Goal: Task Accomplishment & Management: Manage account settings

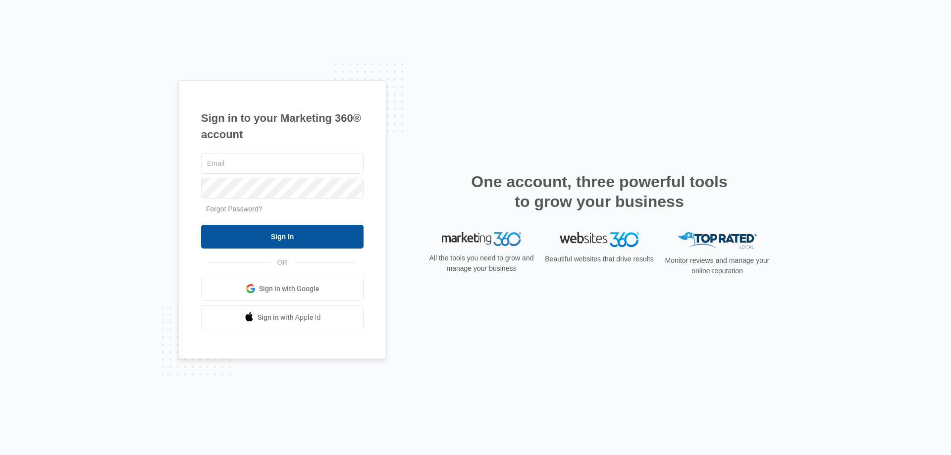
type input "[PERSON_NAME][EMAIL_ADDRESS][PERSON_NAME][DOMAIN_NAME]"
click at [283, 240] on input "Sign In" at bounding box center [282, 237] width 163 height 24
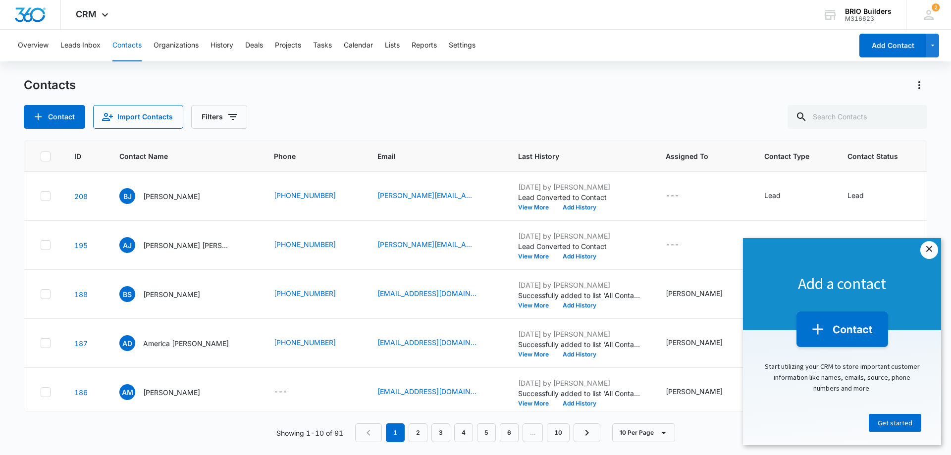
click at [933, 248] on link "×" at bounding box center [930, 250] width 18 height 18
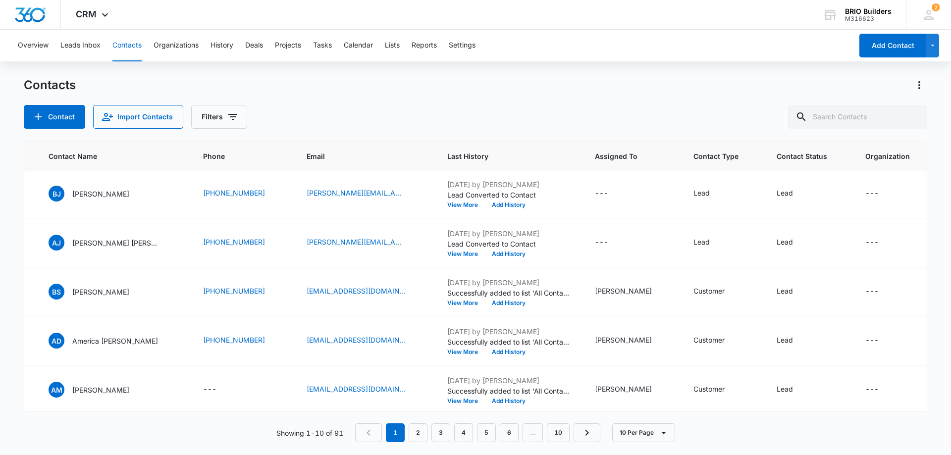
scroll to position [0, 71]
click at [83, 43] on button "Leads Inbox" at bounding box center [80, 46] width 40 height 32
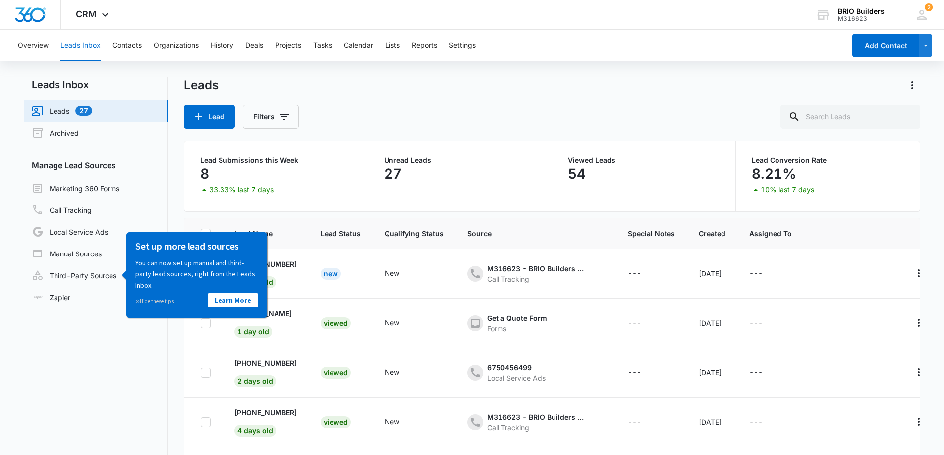
click at [114, 353] on nav "Leads Inbox Leads 27 Archived Manage Lead Sources Marketing 360 Forms Call Trac…" at bounding box center [96, 298] width 144 height 443
click at [157, 297] on link "⊘ Hide these tips" at bounding box center [154, 300] width 39 height 7
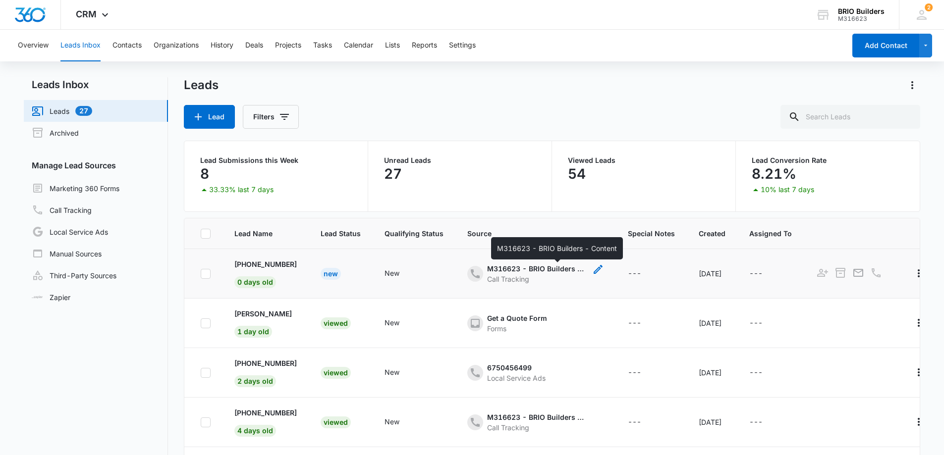
click at [536, 266] on div "M316623 - BRIO Builders - Content" at bounding box center [536, 269] width 99 height 10
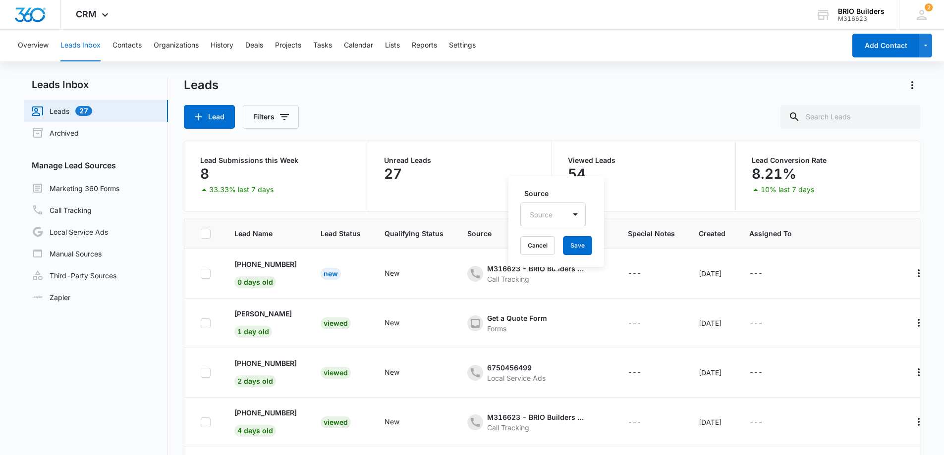
click at [686, 112] on div "Lead Filters" at bounding box center [552, 117] width 737 height 24
click at [481, 269] on icon "- - Select to Edit Field" at bounding box center [475, 274] width 12 height 12
click at [682, 108] on div "Lead Filters" at bounding box center [552, 117] width 737 height 24
click at [274, 263] on p "+1 (210) 792-3381" at bounding box center [265, 264] width 62 height 10
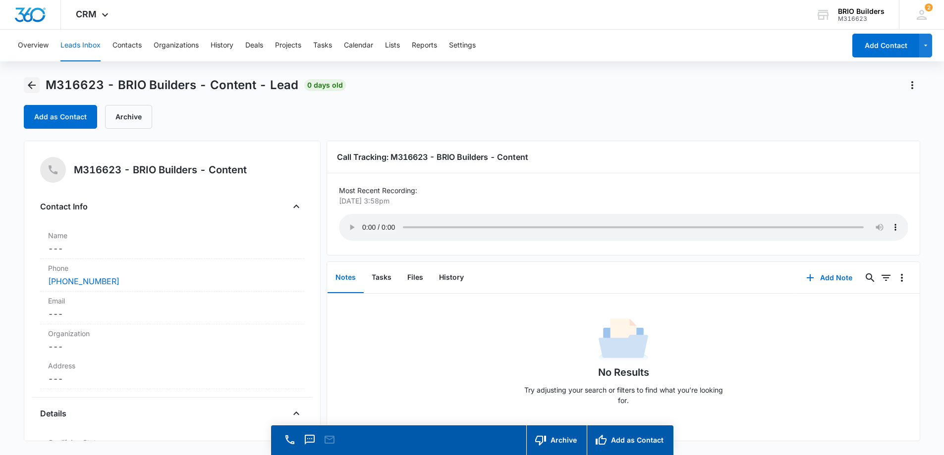
click at [31, 86] on icon "Back" at bounding box center [32, 85] width 12 height 12
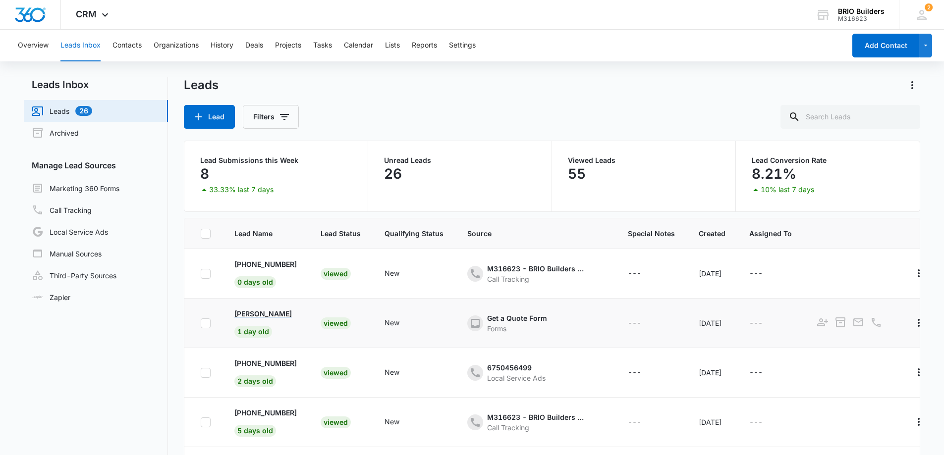
click at [255, 313] on p "Frank Aron" at bounding box center [262, 314] width 57 height 10
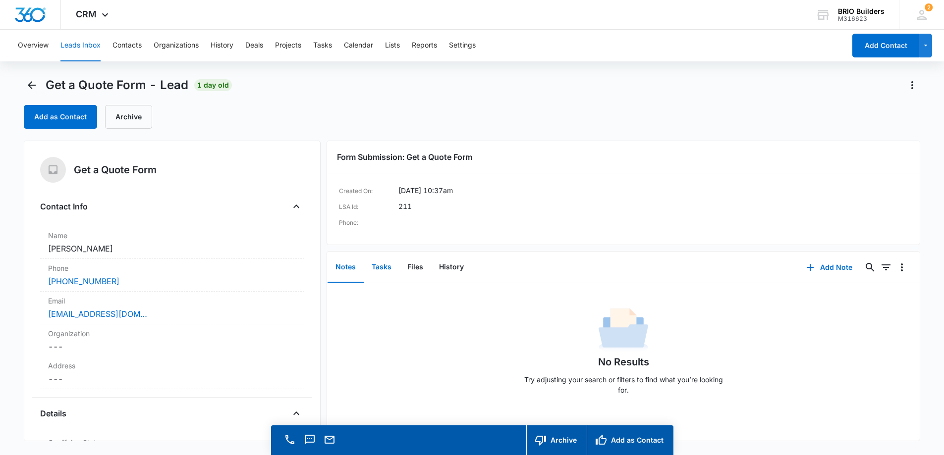
click at [382, 265] on button "Tasks" at bounding box center [382, 267] width 36 height 31
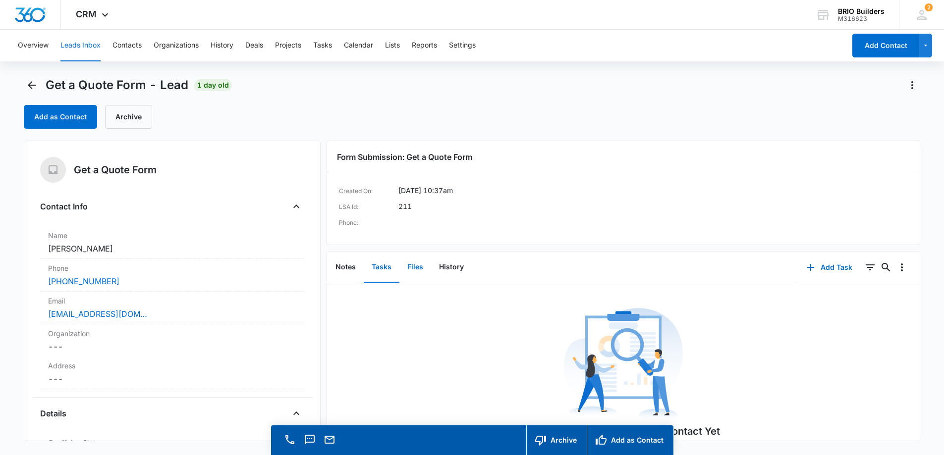
click at [415, 266] on button "Files" at bounding box center [415, 267] width 32 height 31
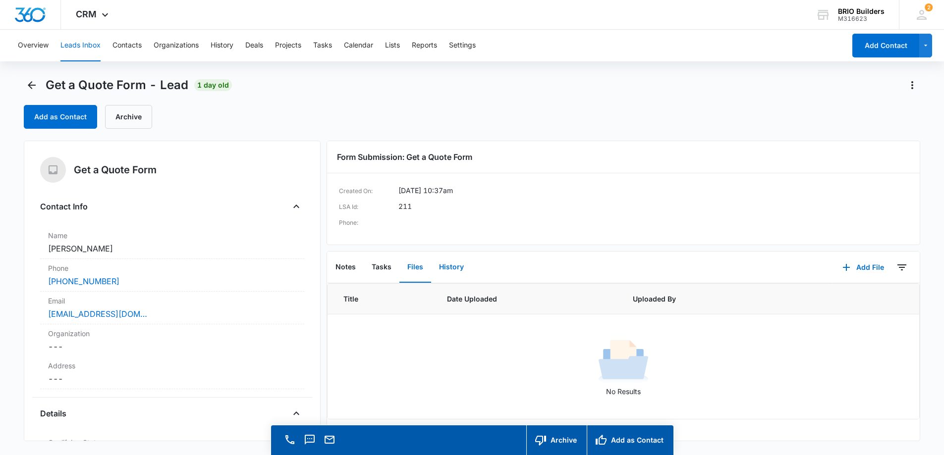
click at [448, 266] on button "History" at bounding box center [451, 267] width 41 height 31
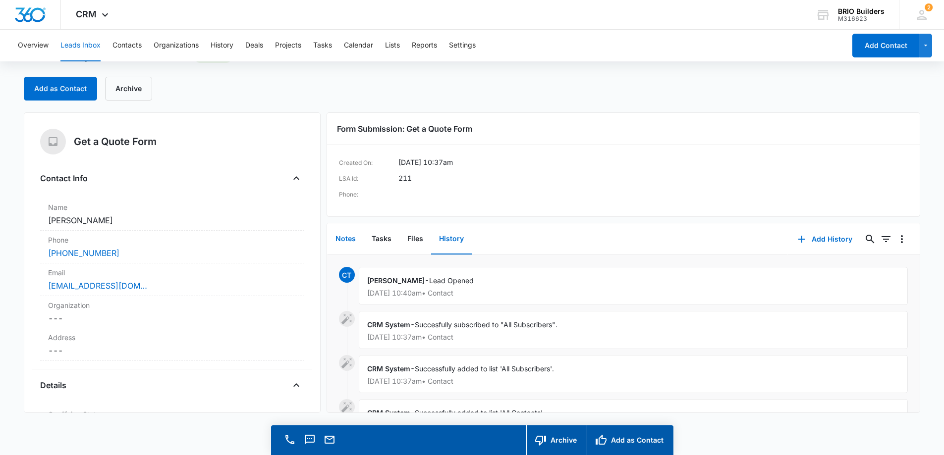
click at [342, 237] on button "Notes" at bounding box center [346, 239] width 36 height 31
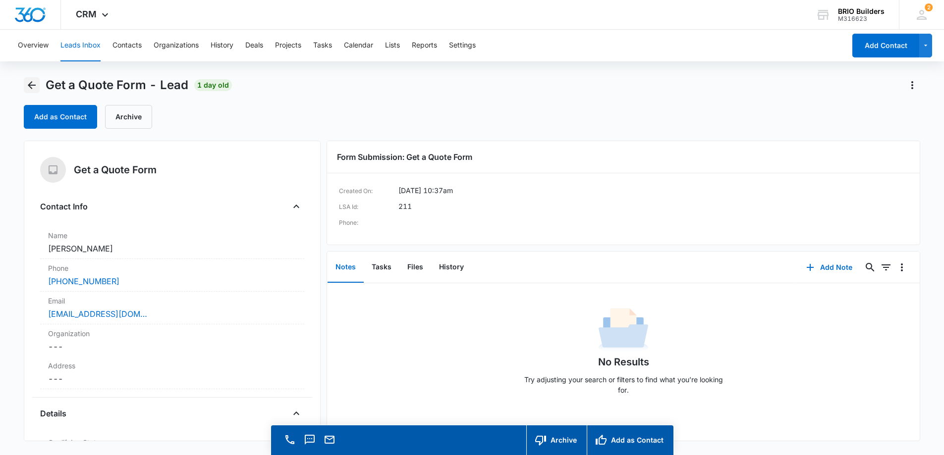
click at [31, 83] on icon "Back" at bounding box center [32, 85] width 8 height 8
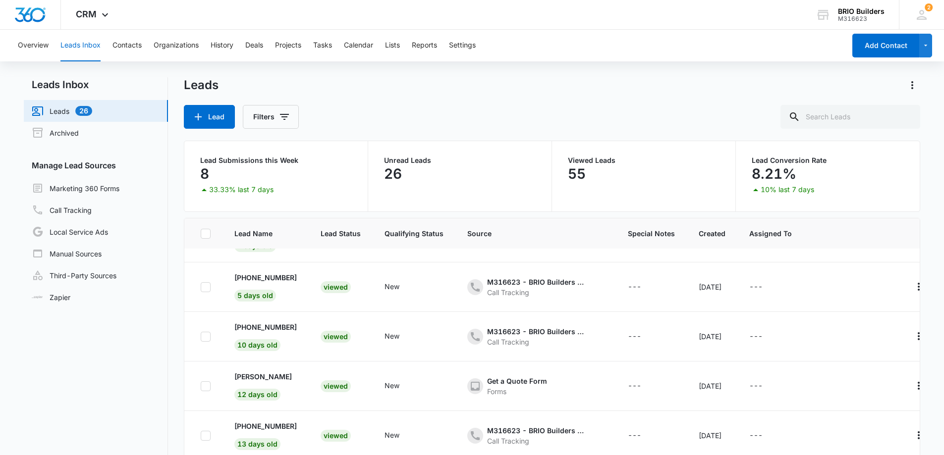
scroll to position [149, 0]
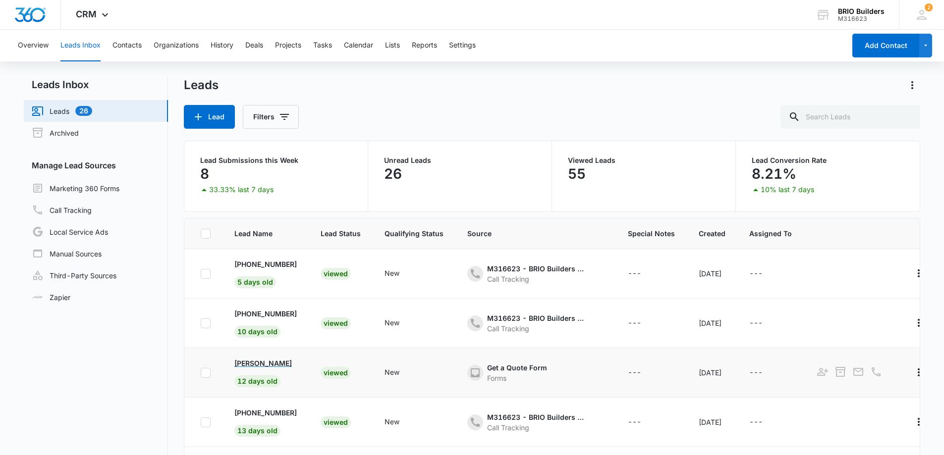
click at [271, 361] on p "Helena Magallanes" at bounding box center [262, 363] width 57 height 10
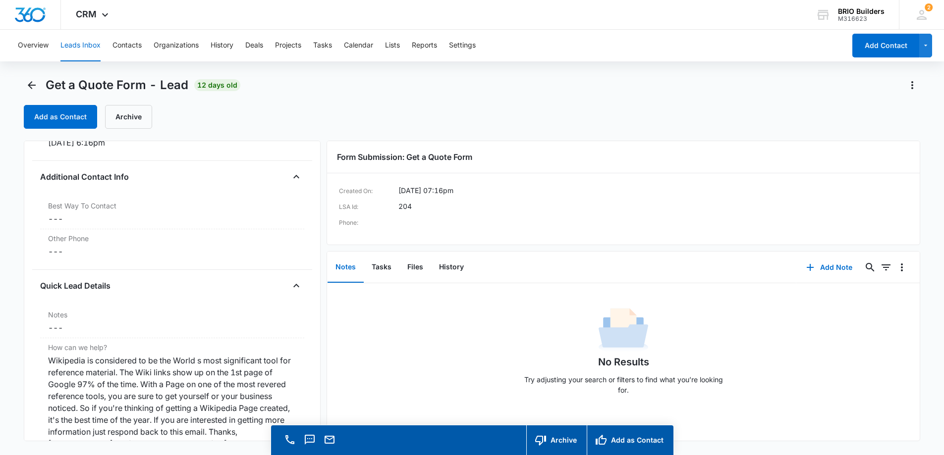
scroll to position [380, 0]
